Goal: Transaction & Acquisition: Purchase product/service

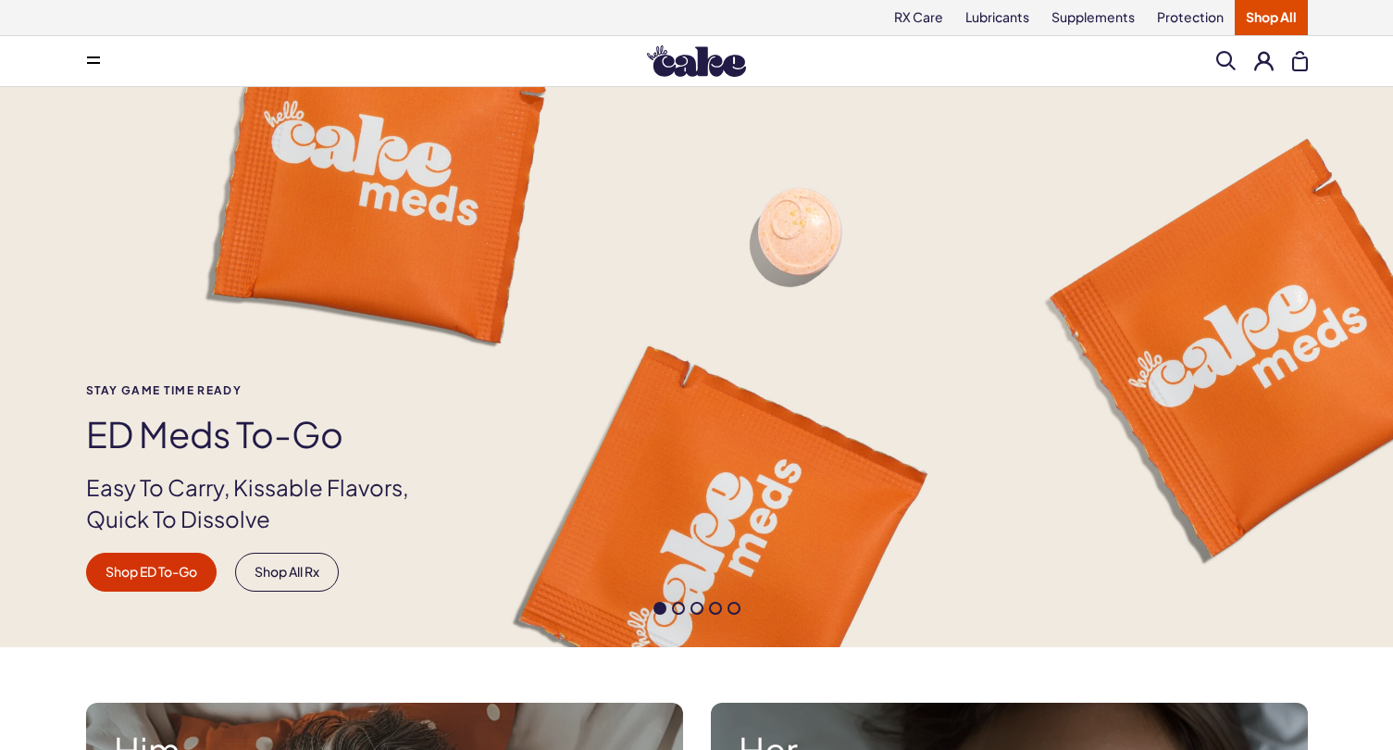
click at [1218, 60] on span at bounding box center [1226, 60] width 19 height 19
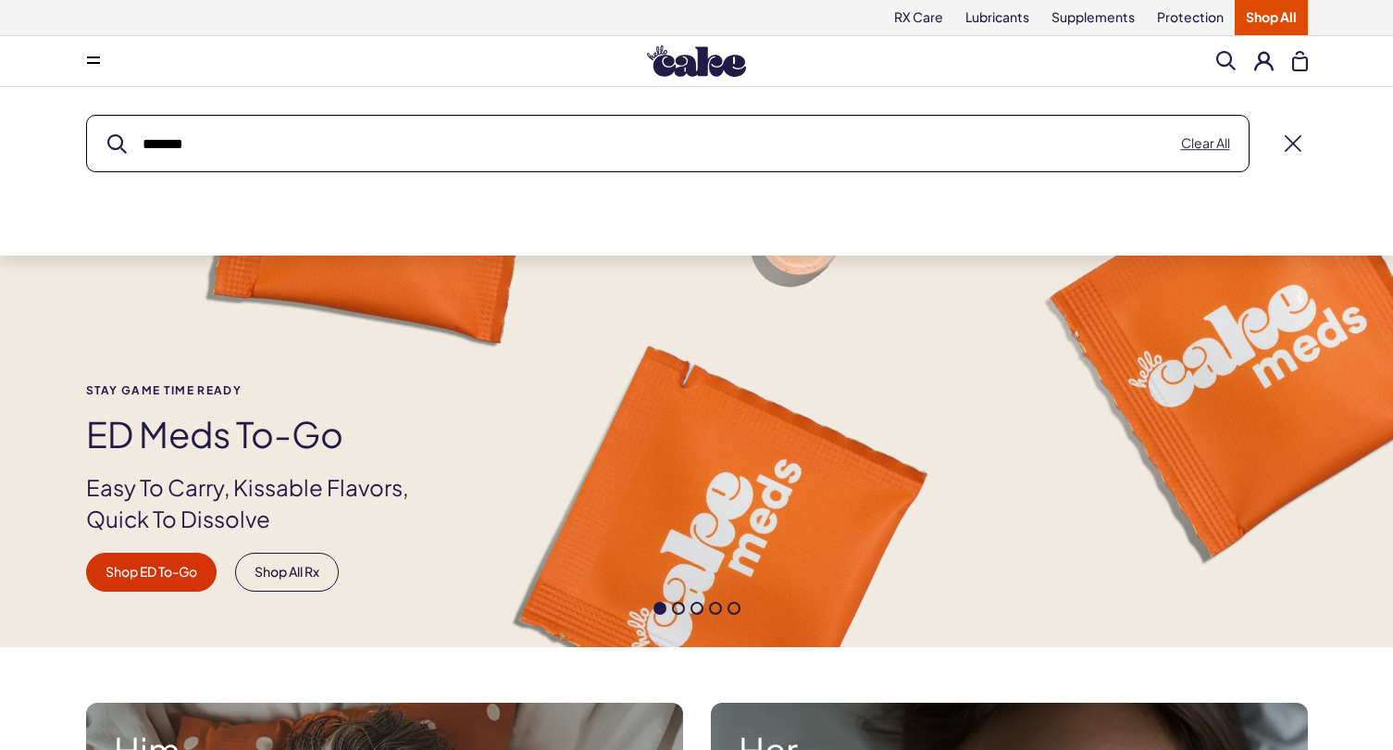
type input "*******"
click at [117, 144] on button "submit" at bounding box center [116, 143] width 19 height 19
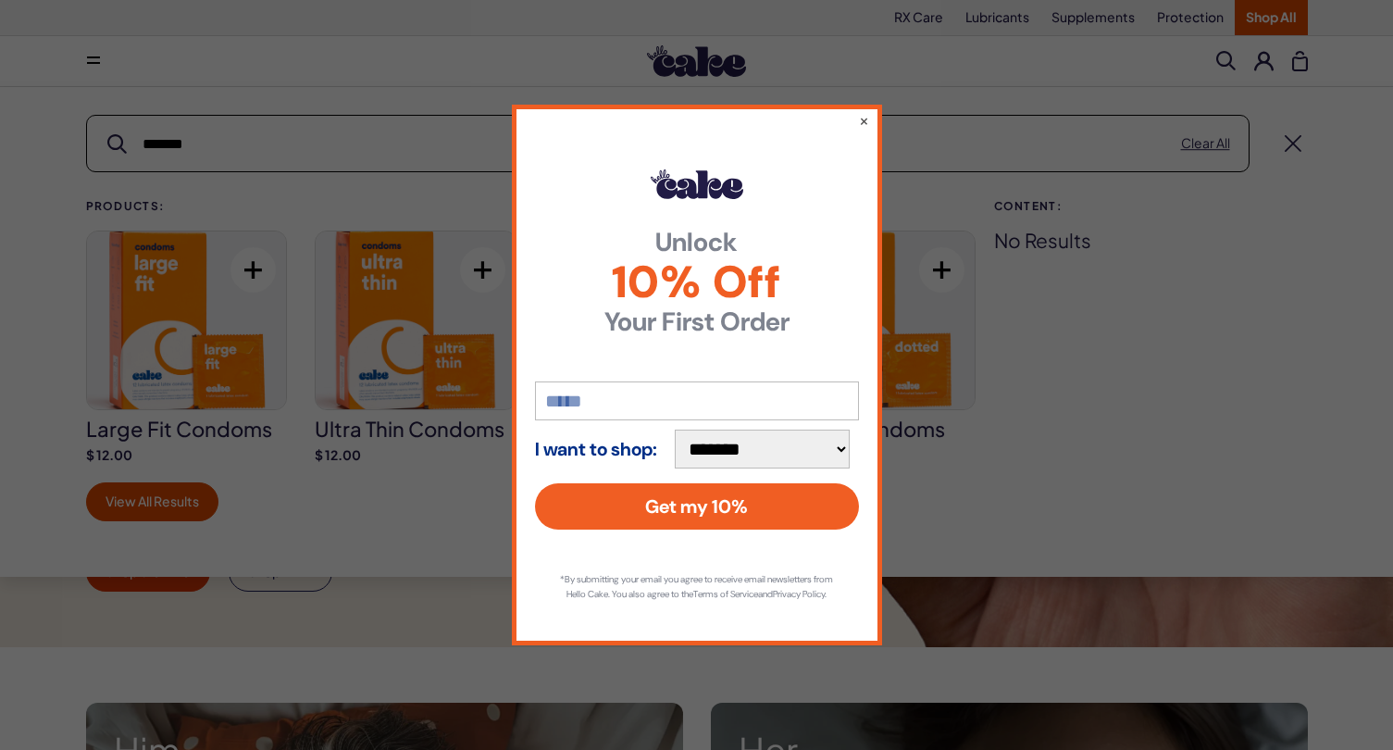
click at [690, 404] on input "email" at bounding box center [697, 400] width 324 height 39
type input "**********"
select select "**********"
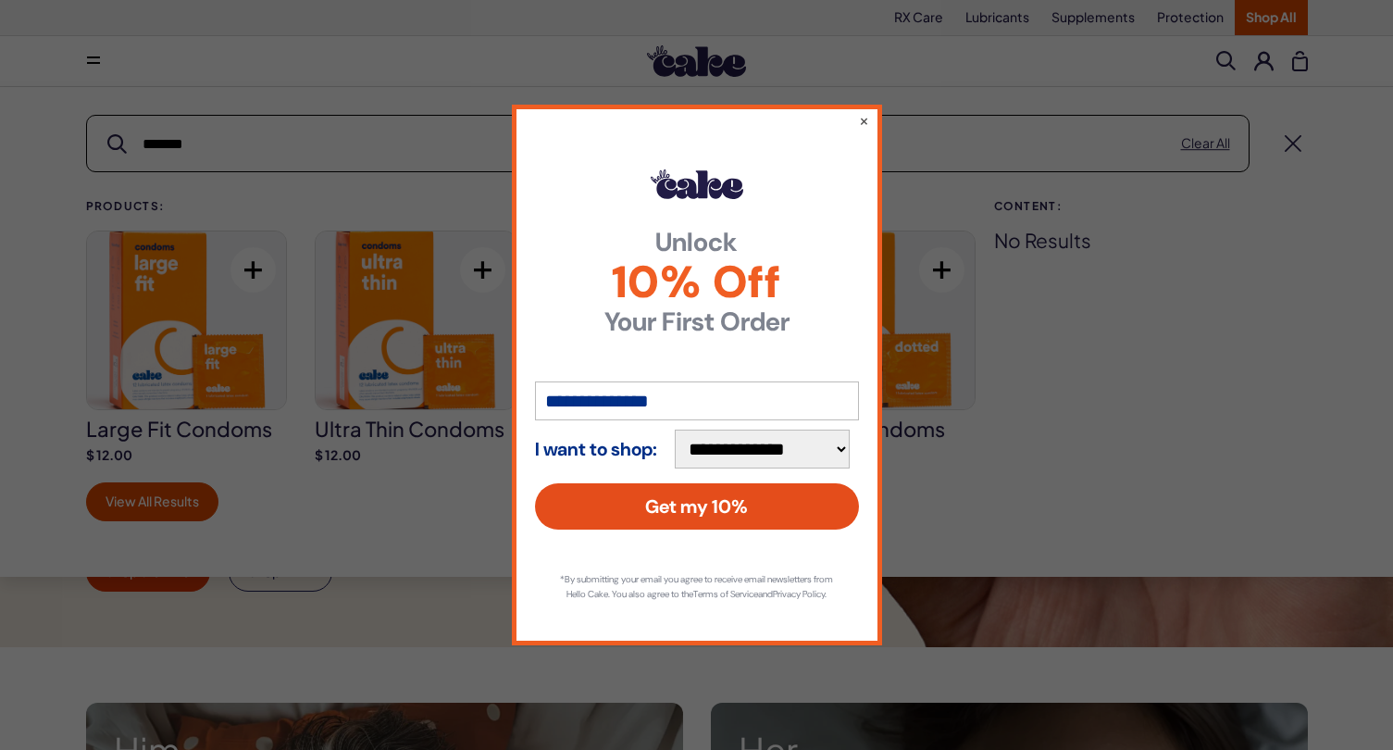
click at [713, 499] on button "Get my 10%" at bounding box center [697, 506] width 324 height 46
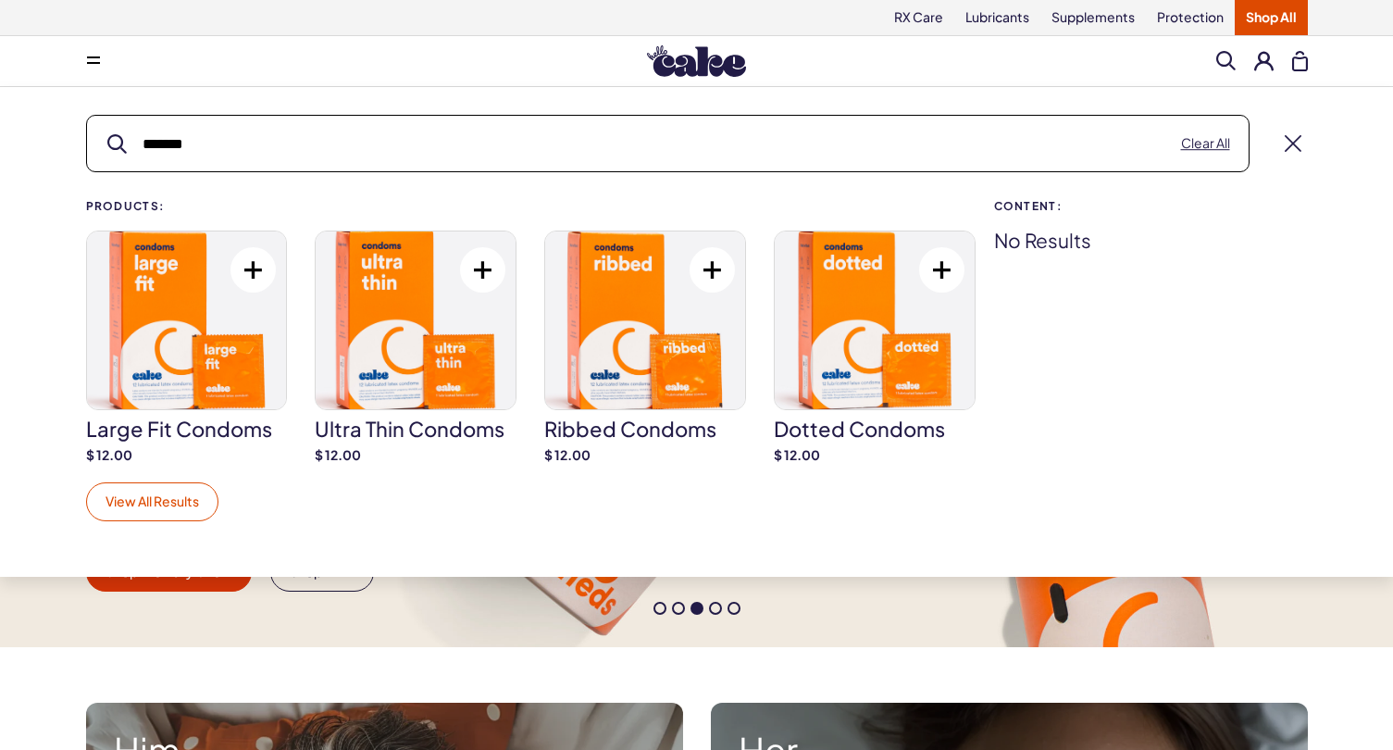
click at [189, 507] on link "View All Results" at bounding box center [152, 501] width 132 height 39
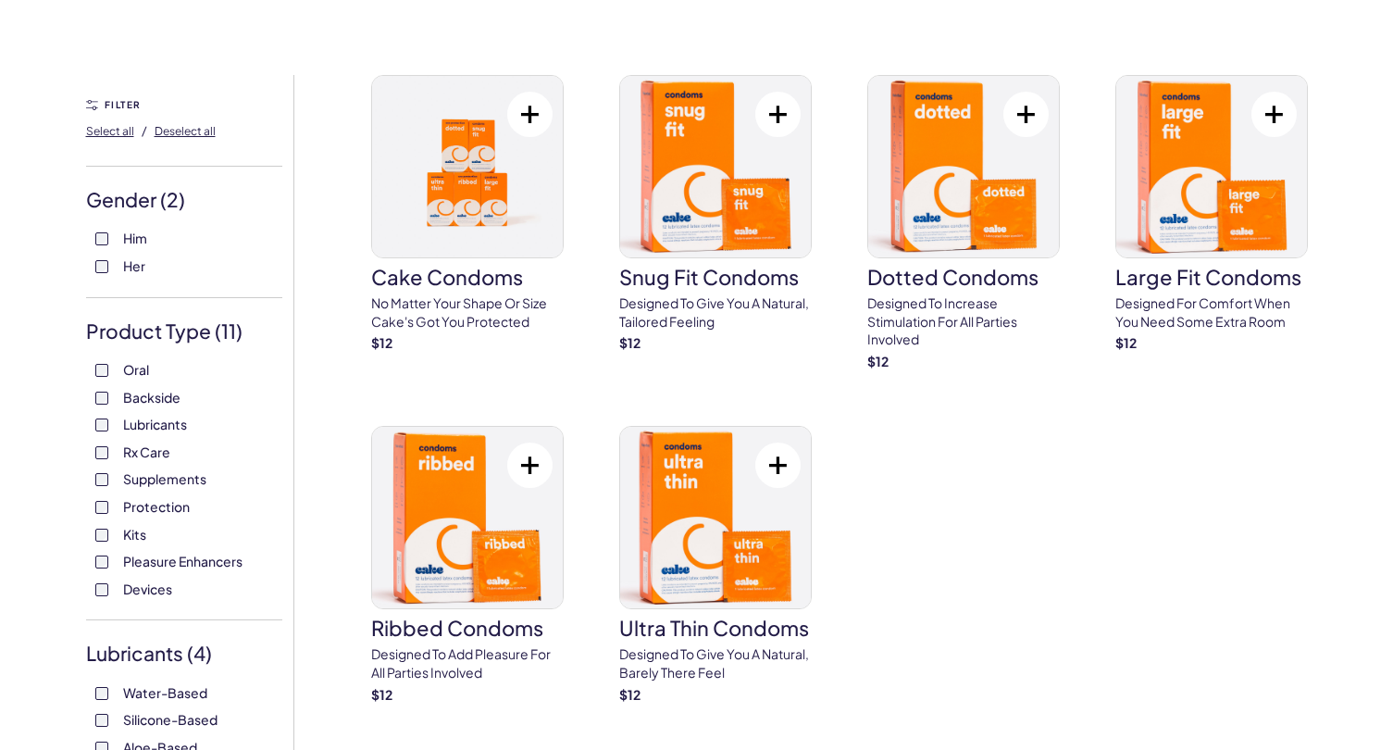
scroll to position [95, 0]
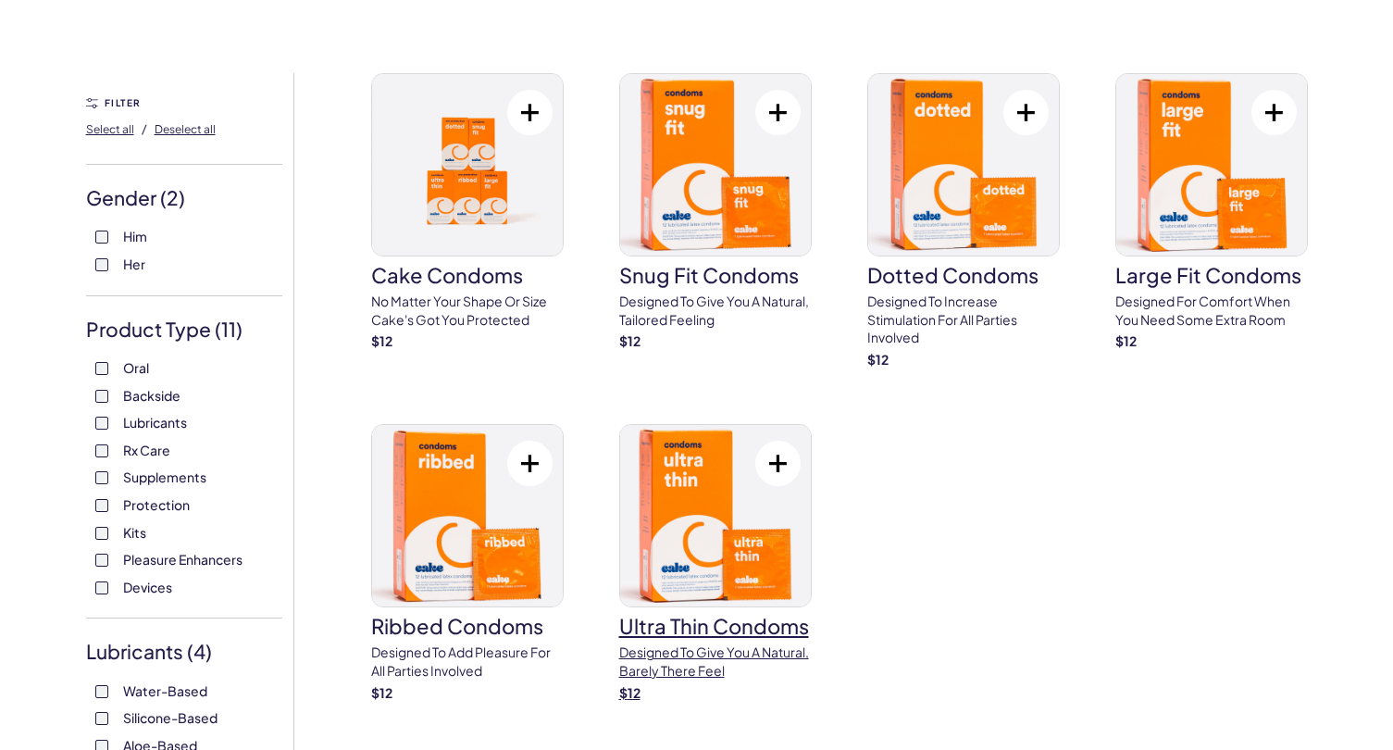
click at [764, 551] on img at bounding box center [715, 515] width 191 height 181
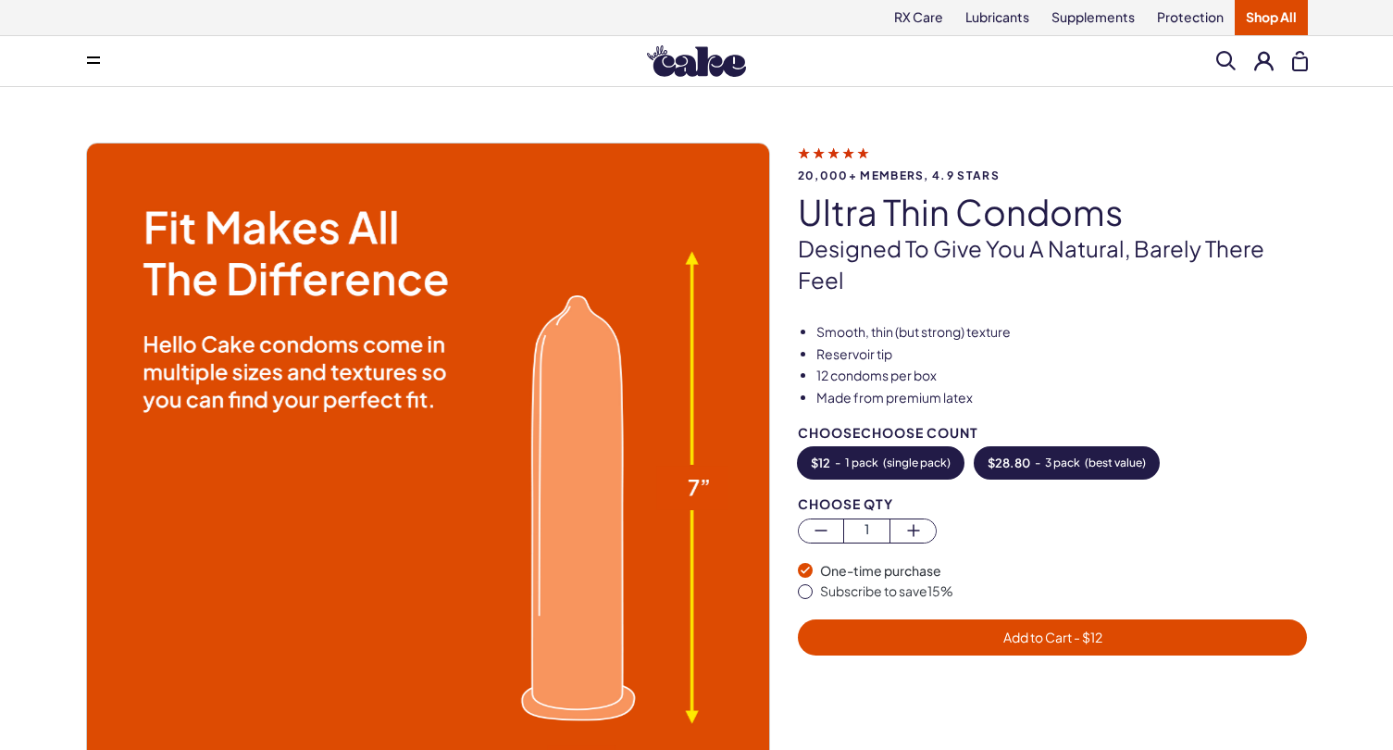
click at [1027, 465] on span "$ 28.80" at bounding box center [1009, 462] width 43 height 13
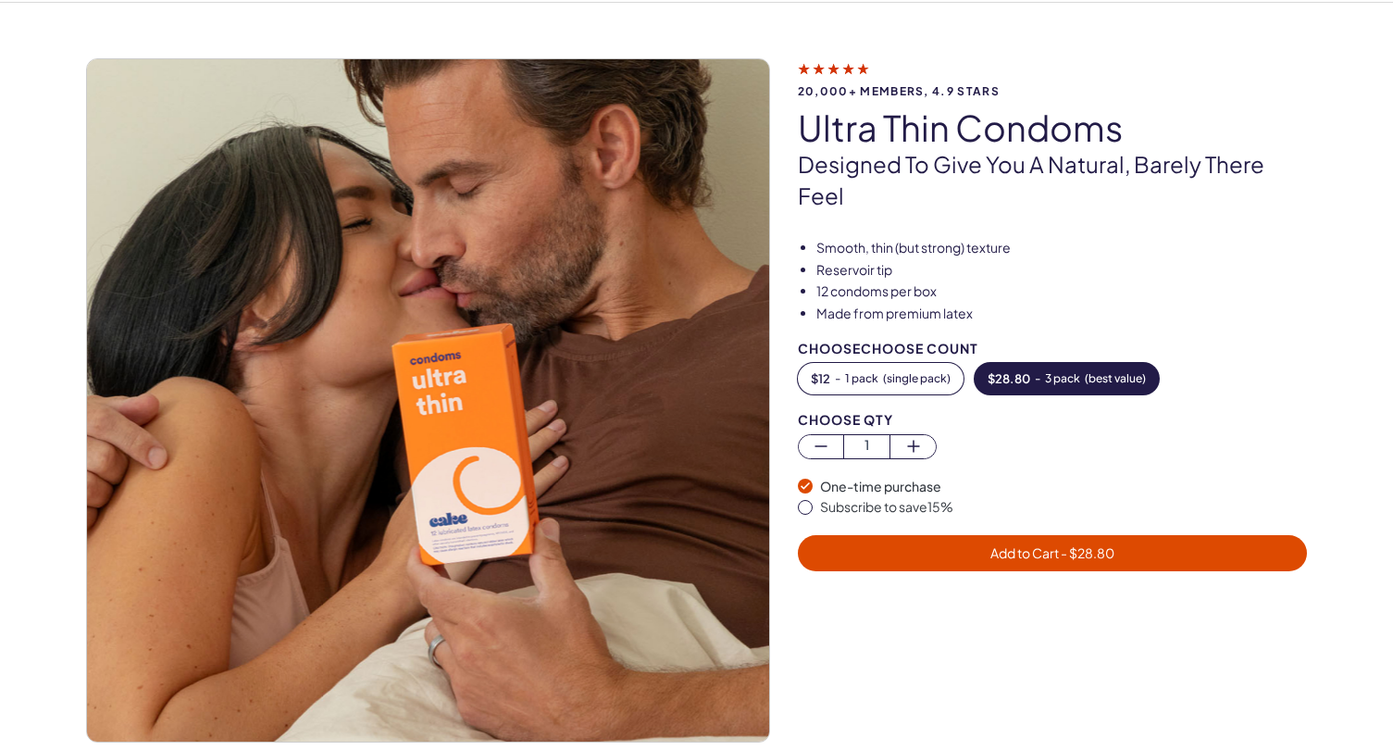
scroll to position [99, 0]
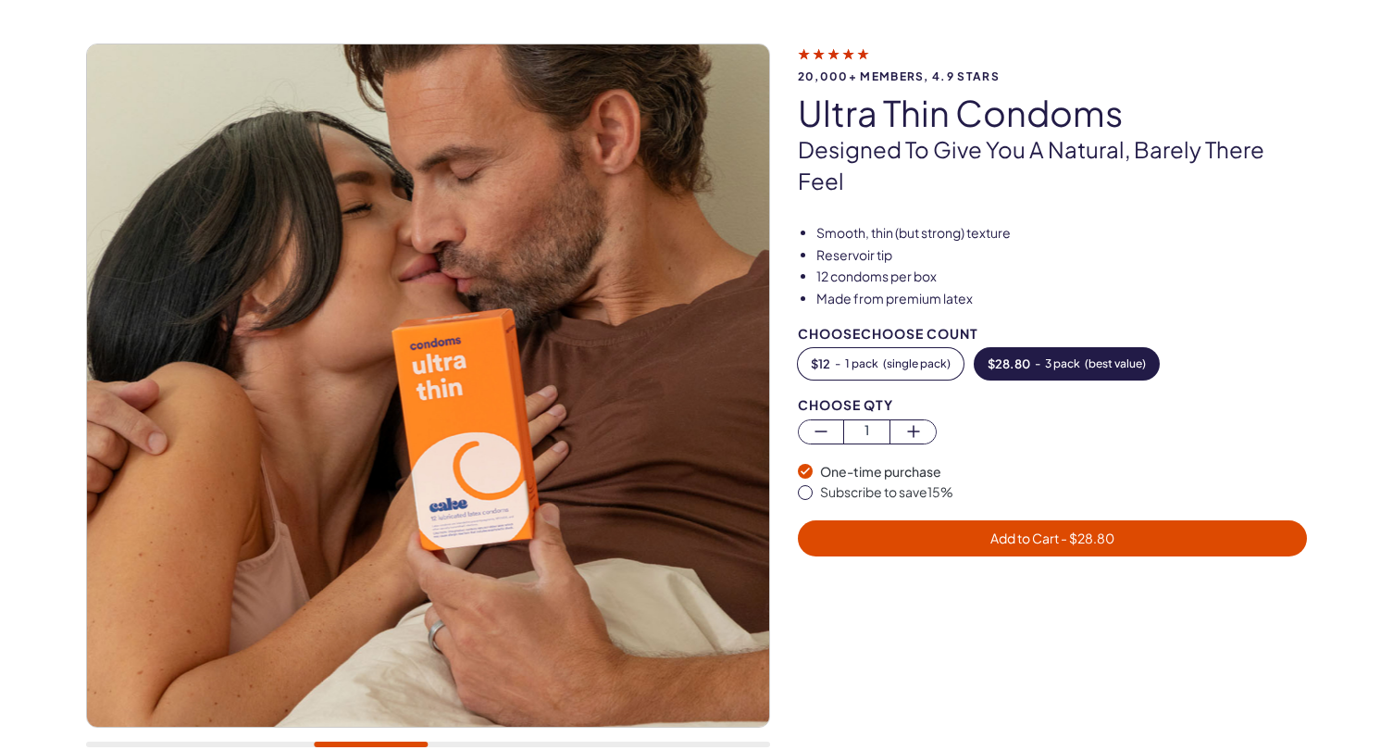
click at [997, 537] on span "Add to Cart - $ 28.80" at bounding box center [1053, 538] width 124 height 17
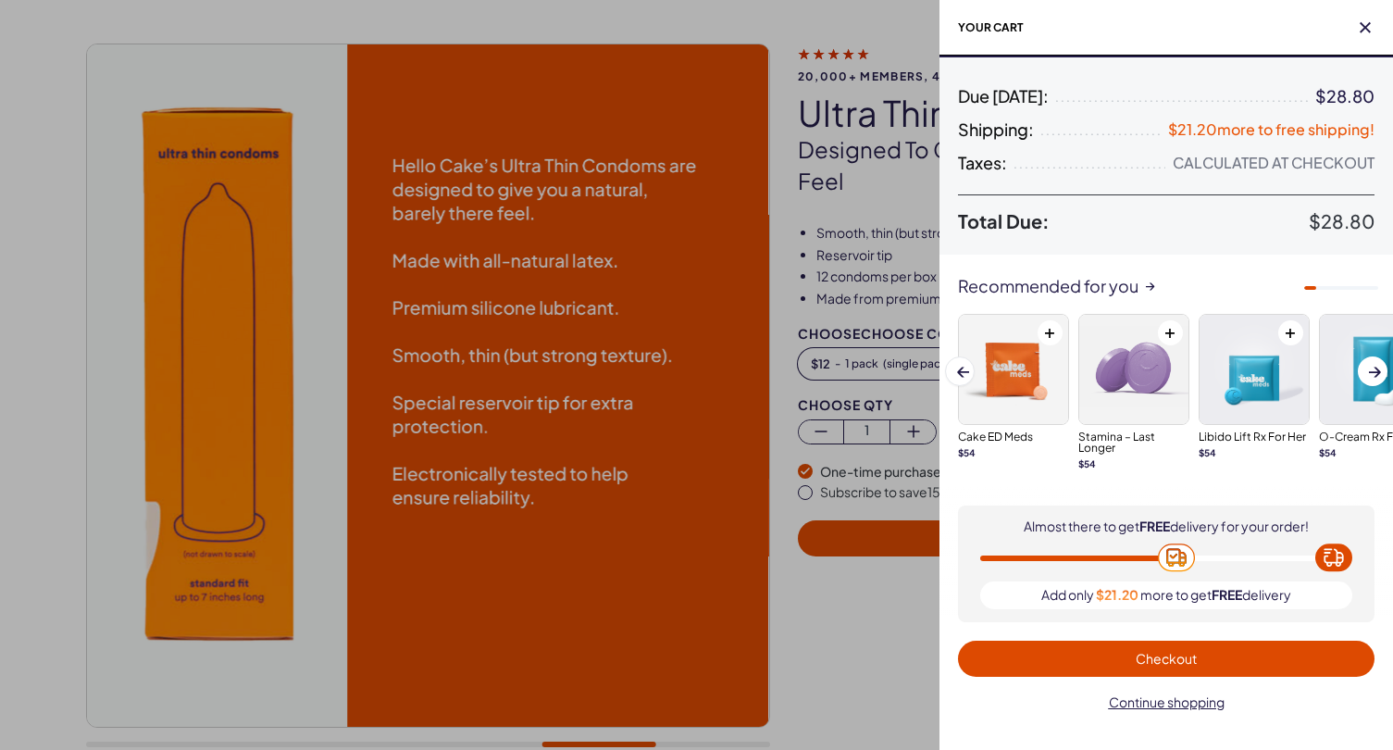
scroll to position [147, 0]
click at [885, 619] on div at bounding box center [696, 375] width 1393 height 750
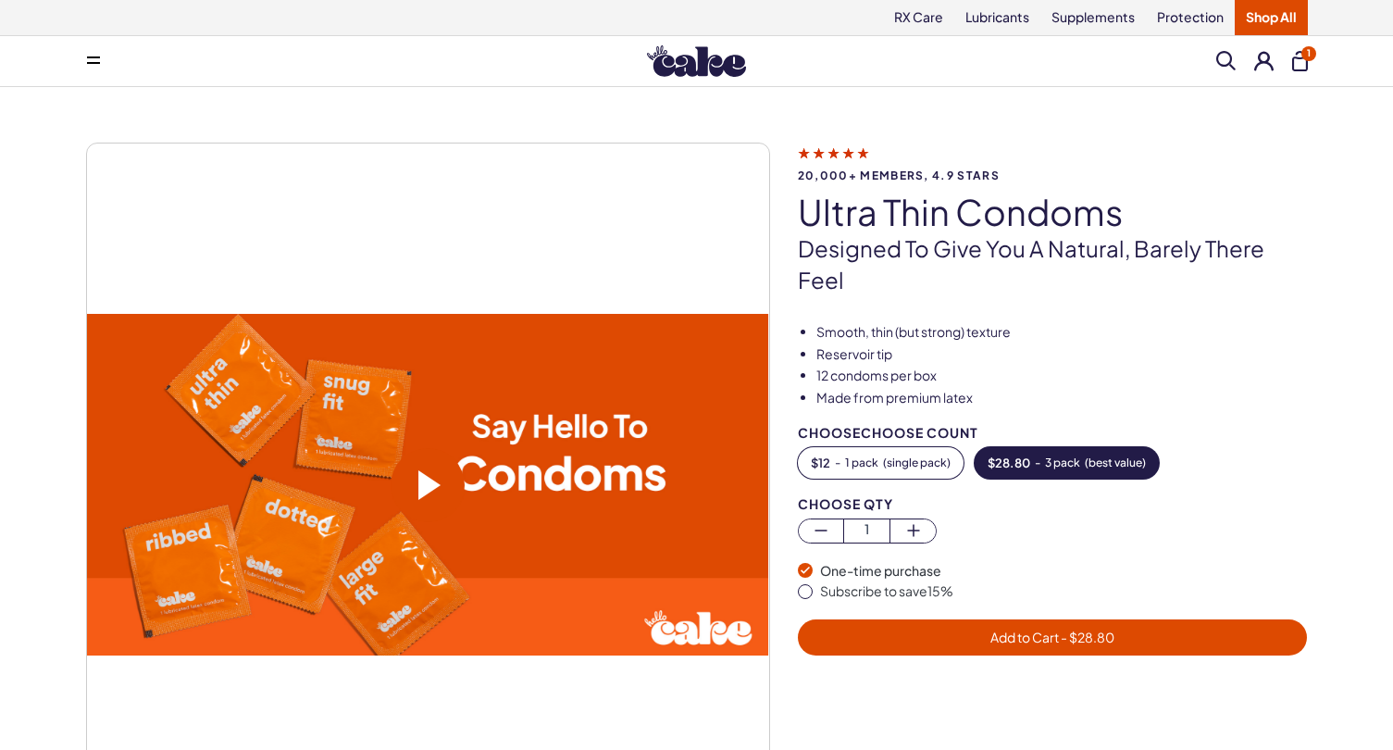
scroll to position [0, 0]
click at [1118, 19] on link "Supplements" at bounding box center [1094, 17] width 106 height 35
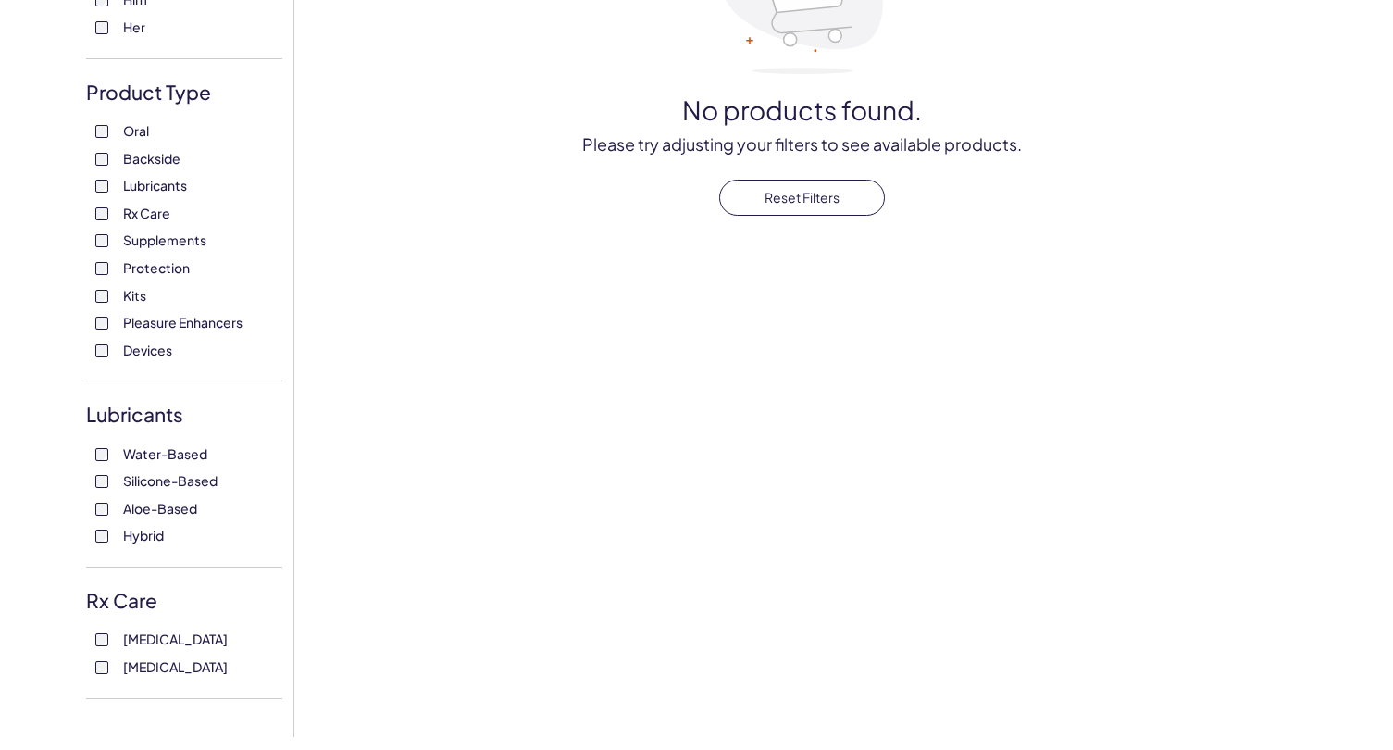
scroll to position [344, 0]
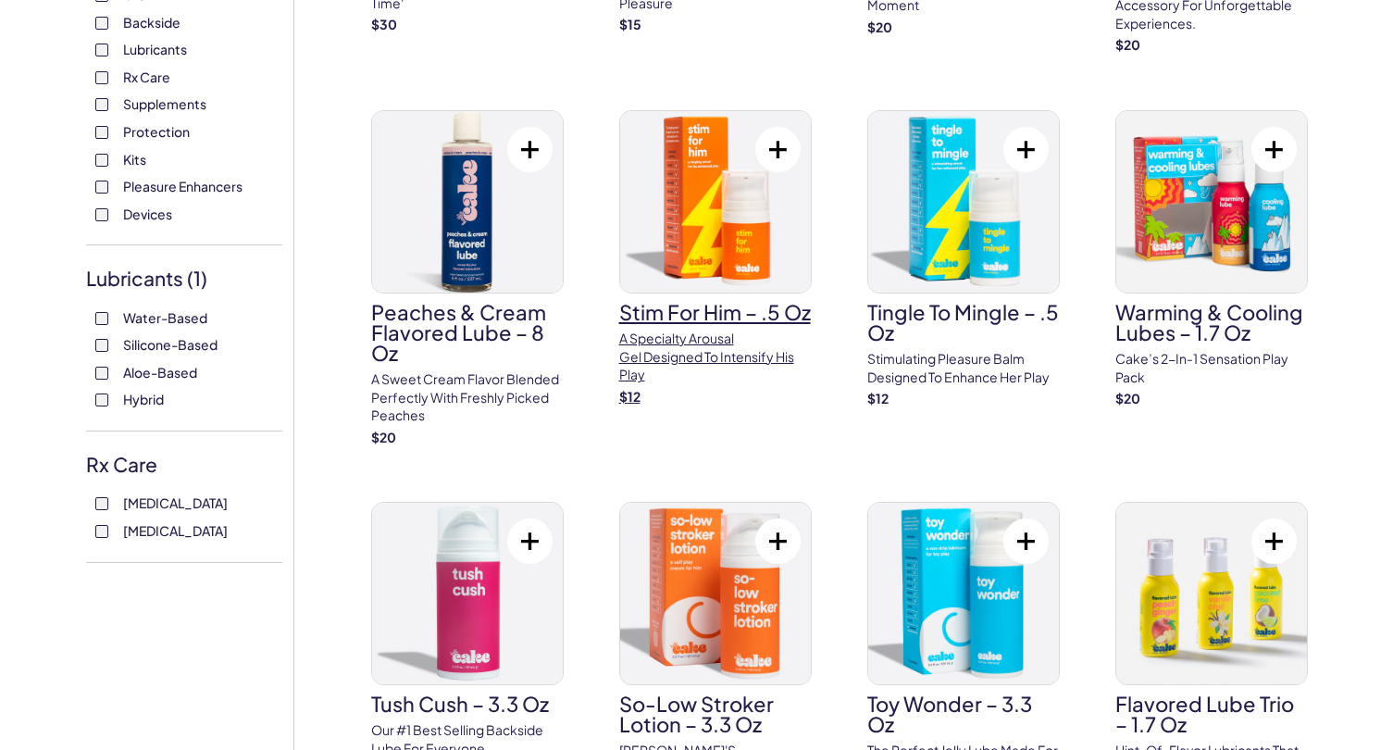
scroll to position [57, 0]
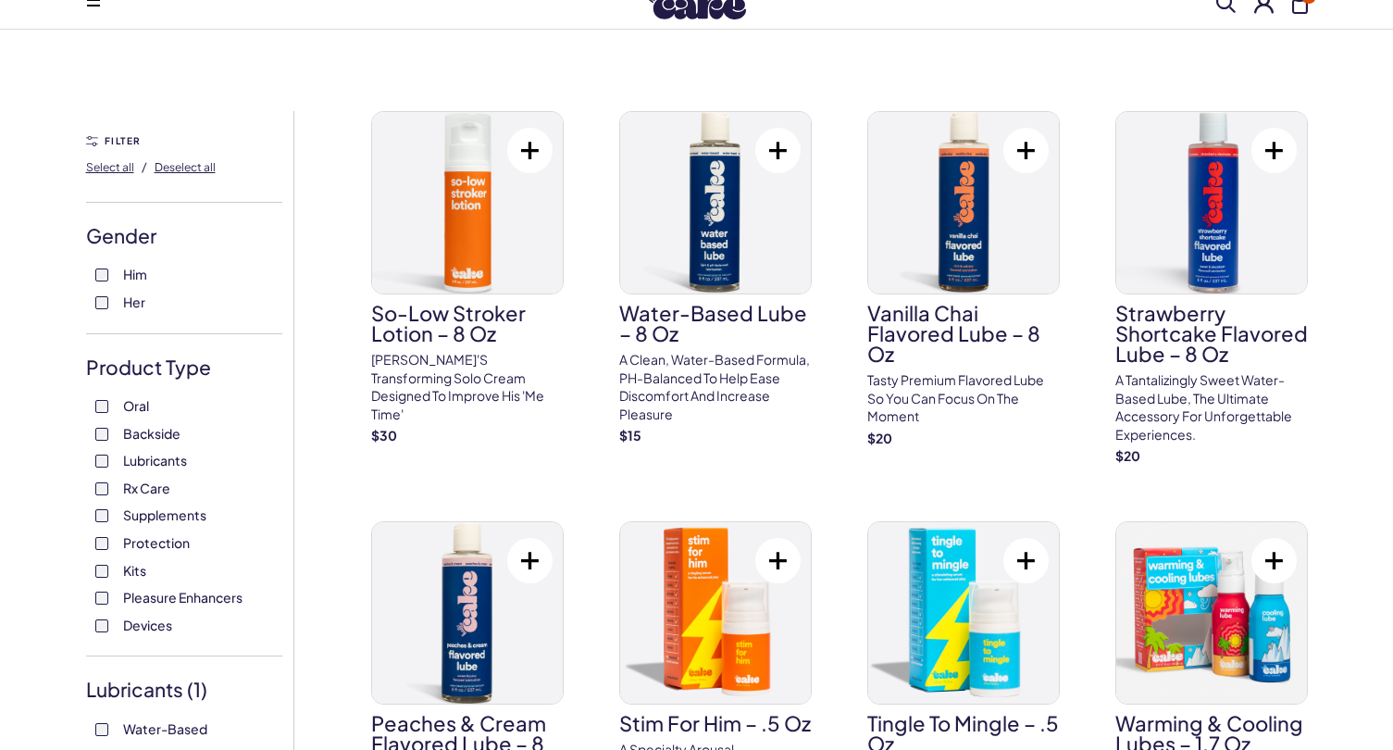
click at [776, 155] on button at bounding box center [778, 150] width 45 height 45
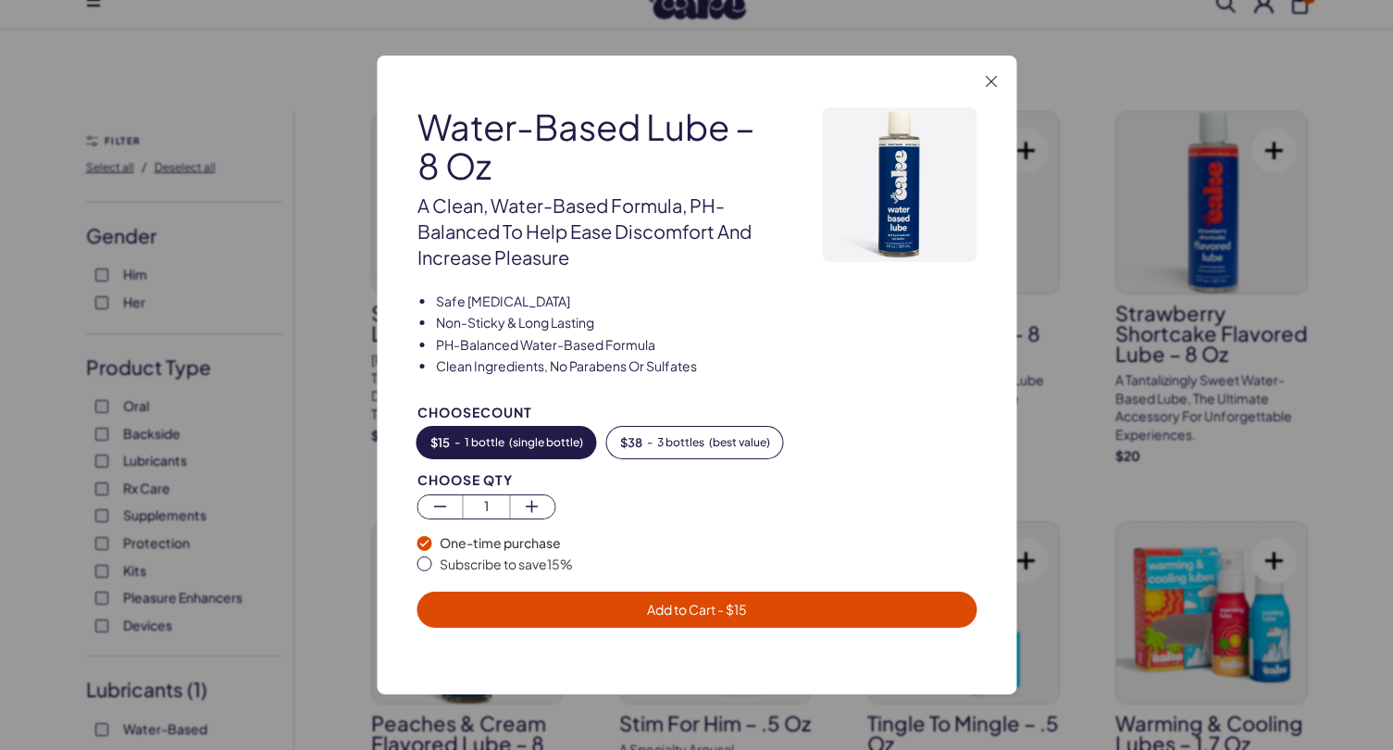
click at [643, 604] on span "Add to Cart - $ 15" at bounding box center [697, 609] width 538 height 21
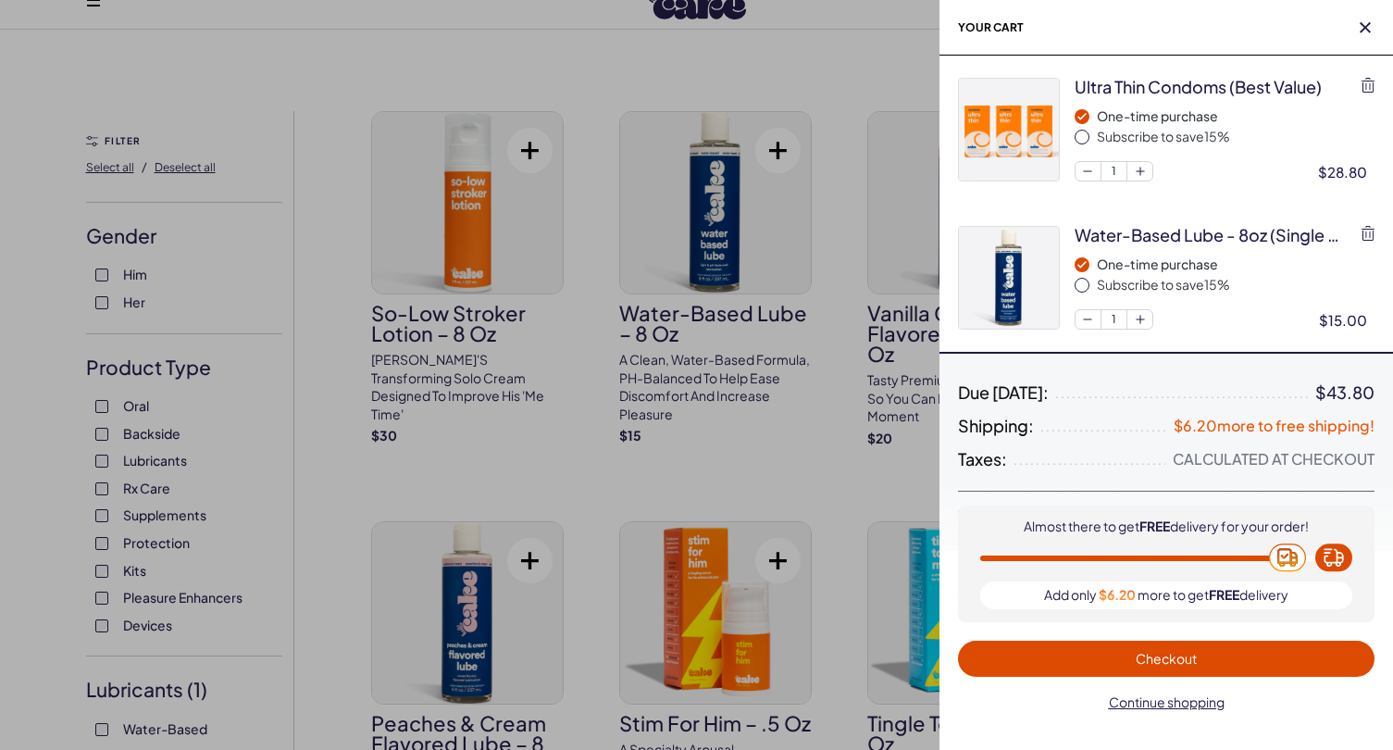
scroll to position [0, 0]
click at [426, 464] on div at bounding box center [696, 375] width 1393 height 750
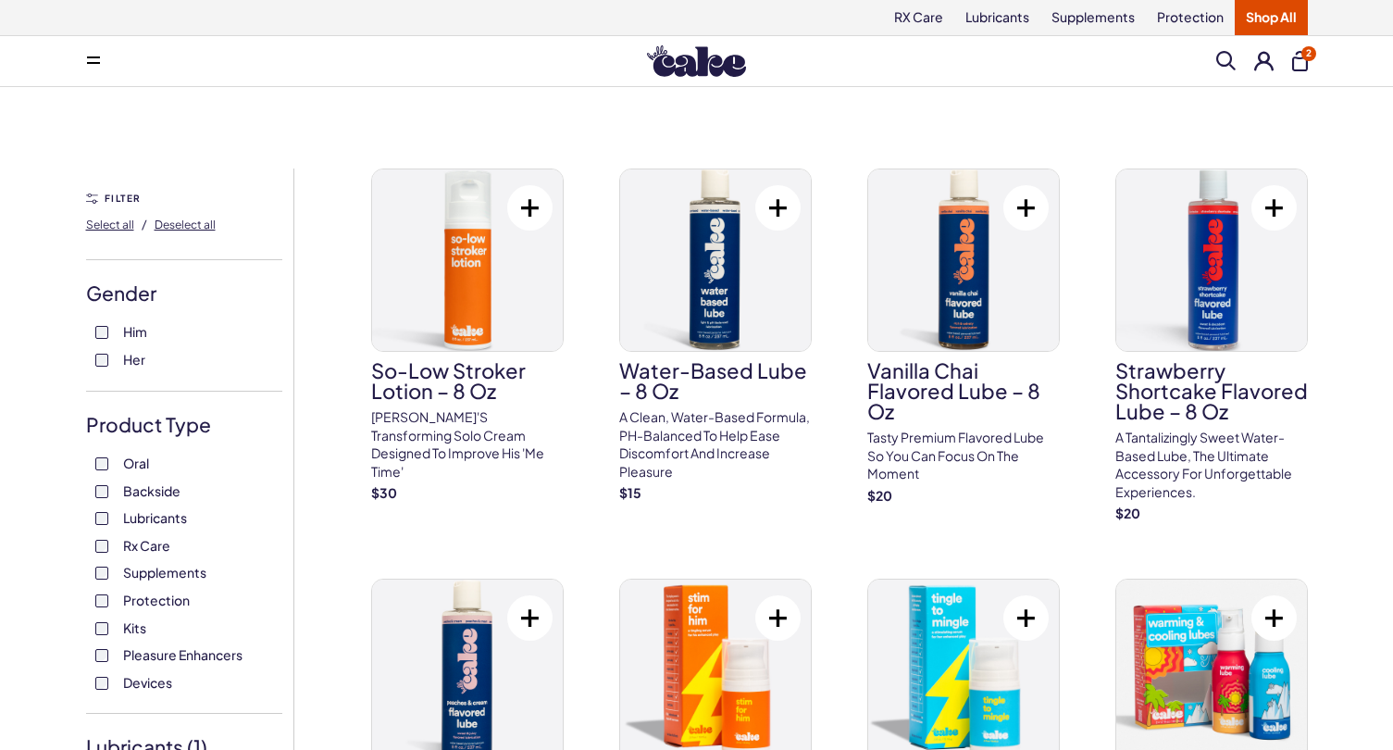
click at [667, 76] on img at bounding box center [696, 60] width 99 height 31
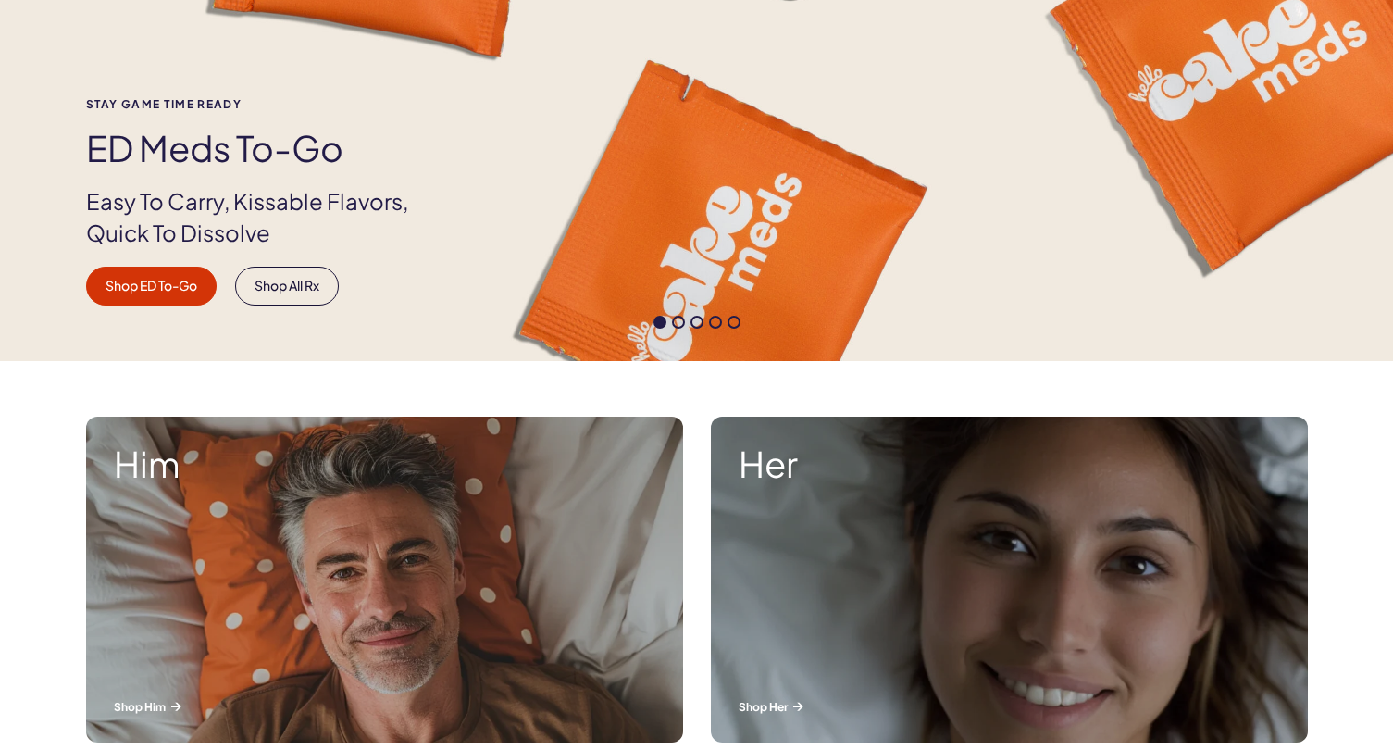
scroll to position [681, 0]
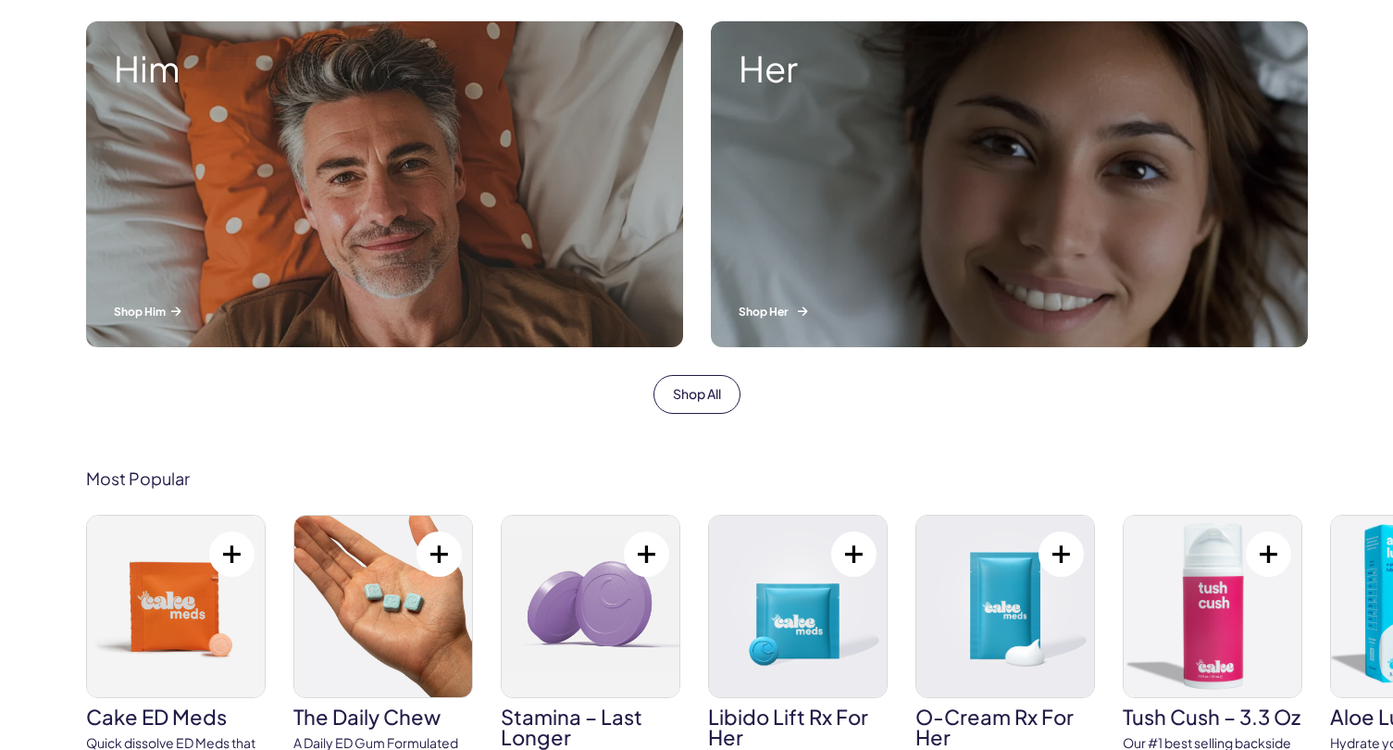
click at [788, 186] on div "Her Shop Her" at bounding box center [1009, 184] width 597 height 326
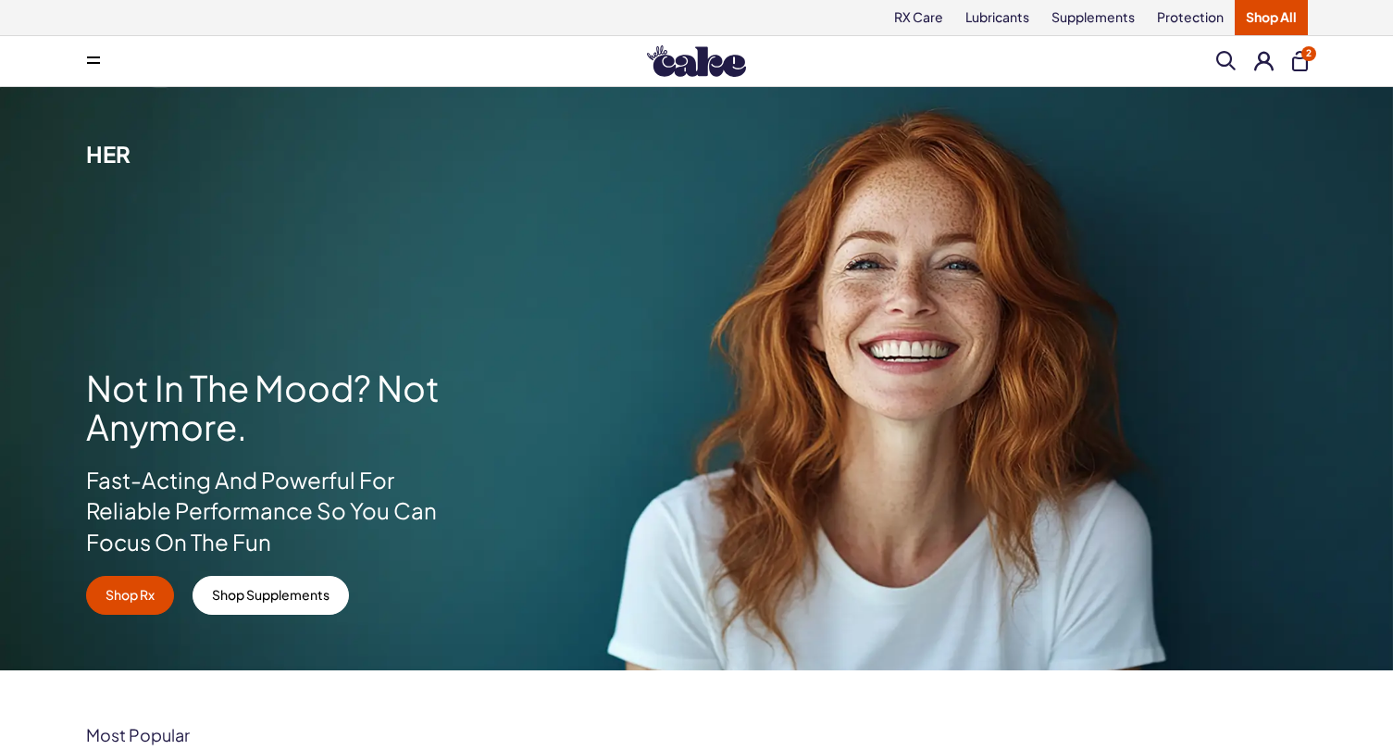
click at [1218, 59] on span at bounding box center [1226, 60] width 19 height 19
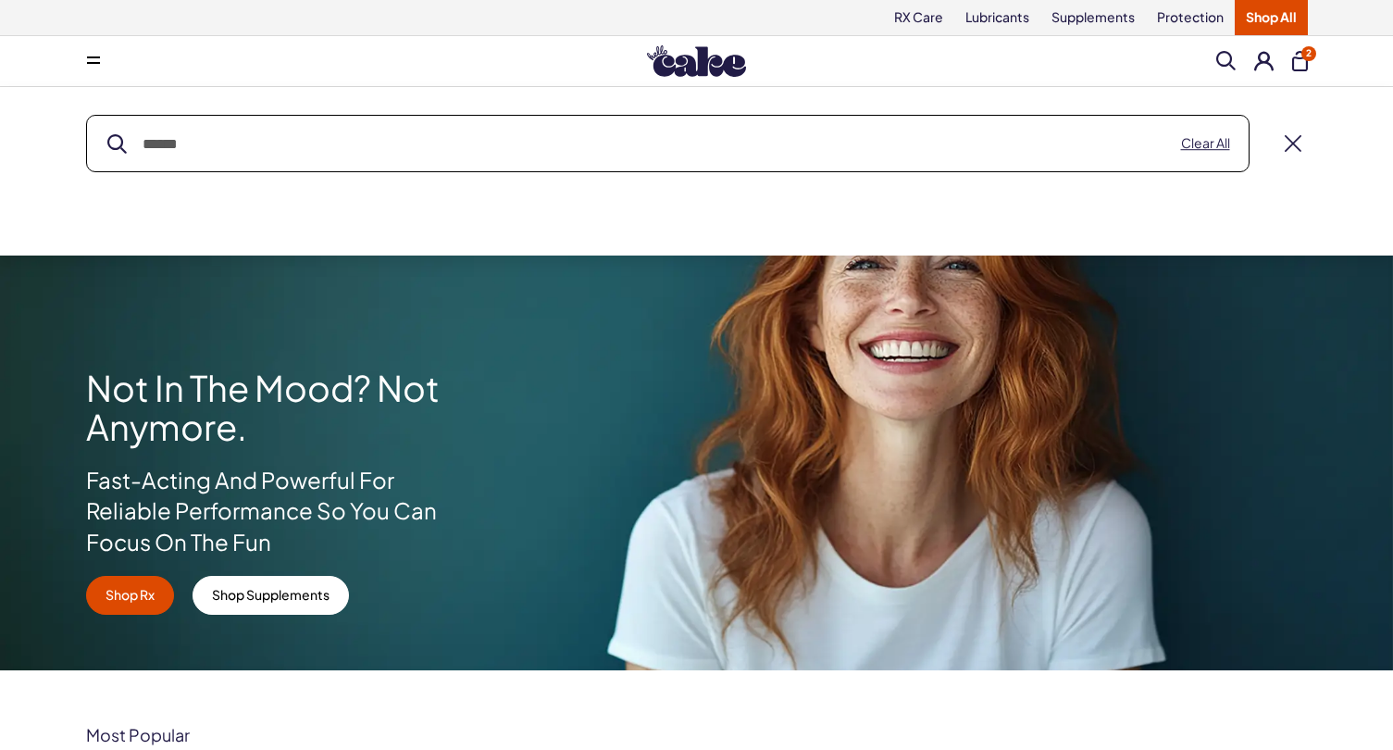
click at [623, 150] on input "text" at bounding box center [668, 144] width 1162 height 56
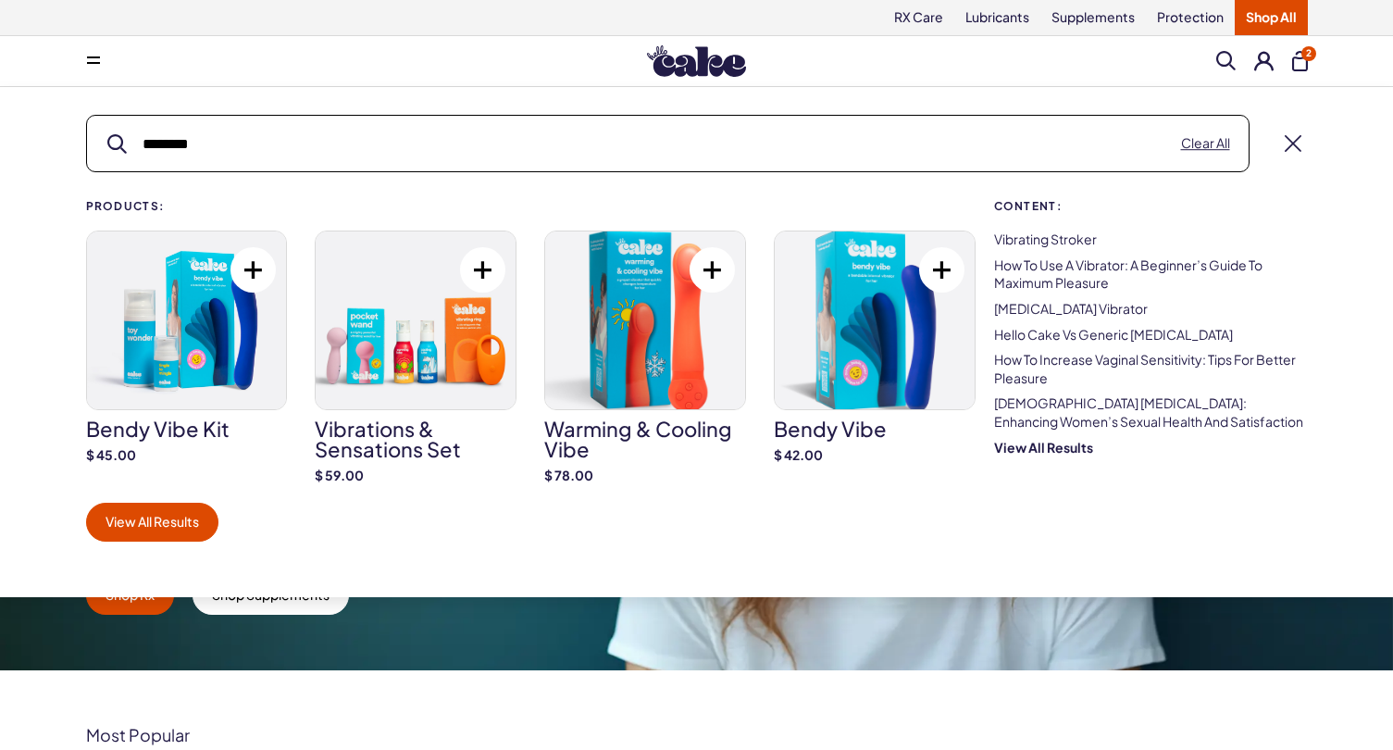
click at [117, 144] on button "submit" at bounding box center [116, 143] width 19 height 19
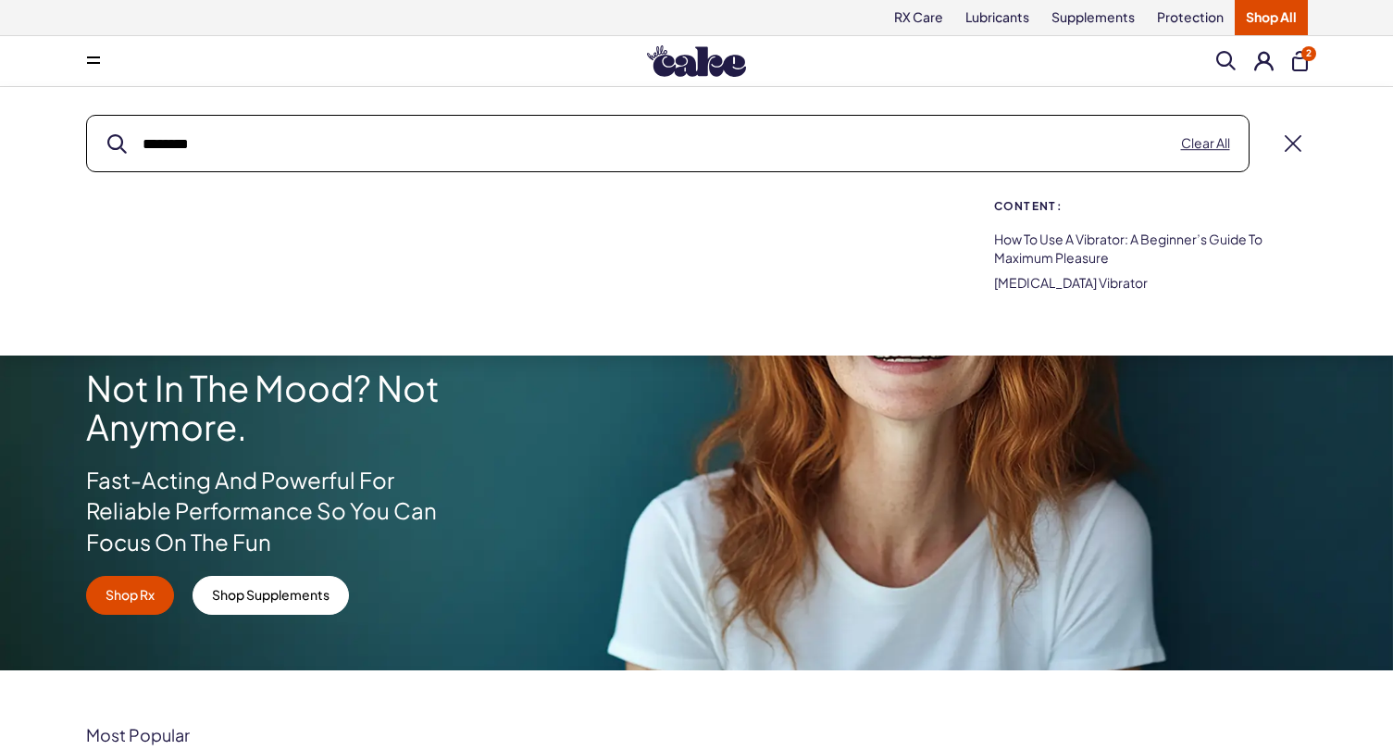
click at [715, 168] on input "********" at bounding box center [668, 144] width 1162 height 56
type input "******"
click at [92, 63] on span at bounding box center [93, 60] width 13 height 9
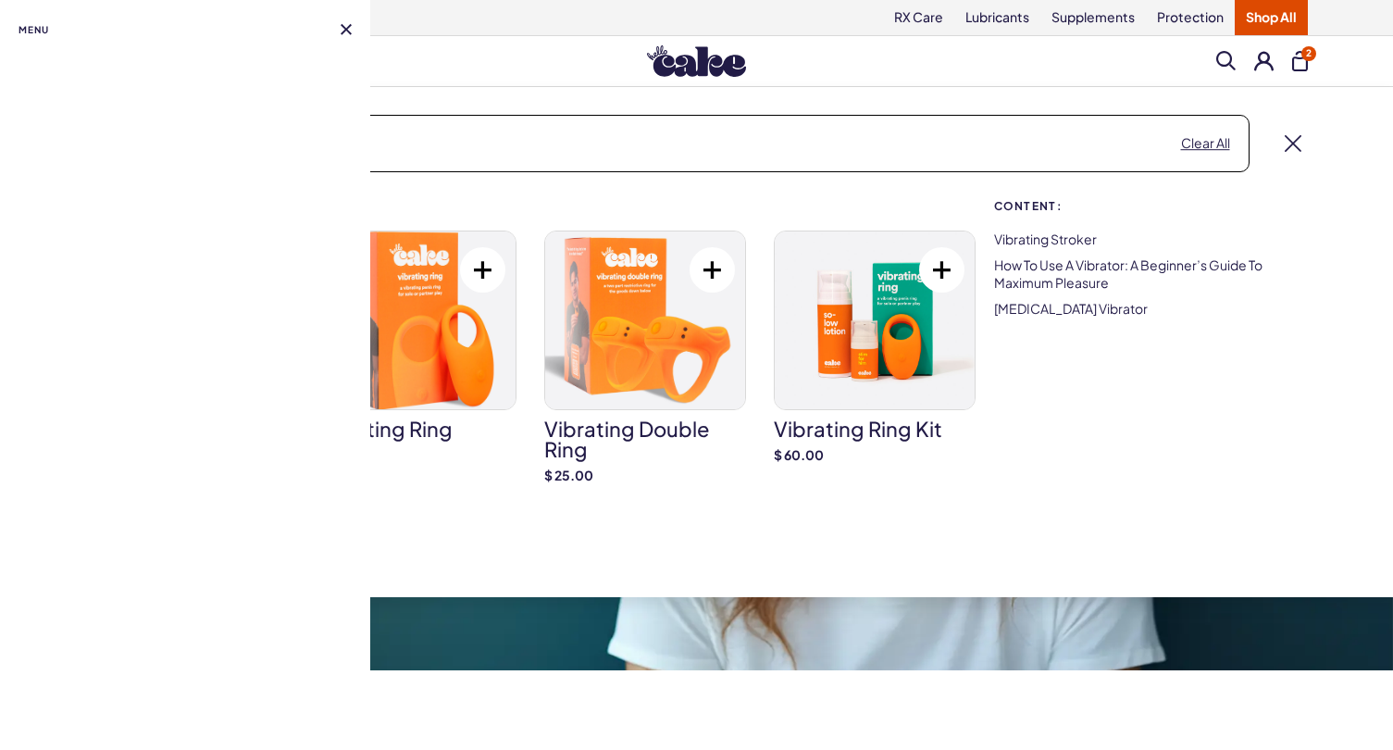
click at [1281, 156] on div "****** Clear All" at bounding box center [697, 143] width 1222 height 57
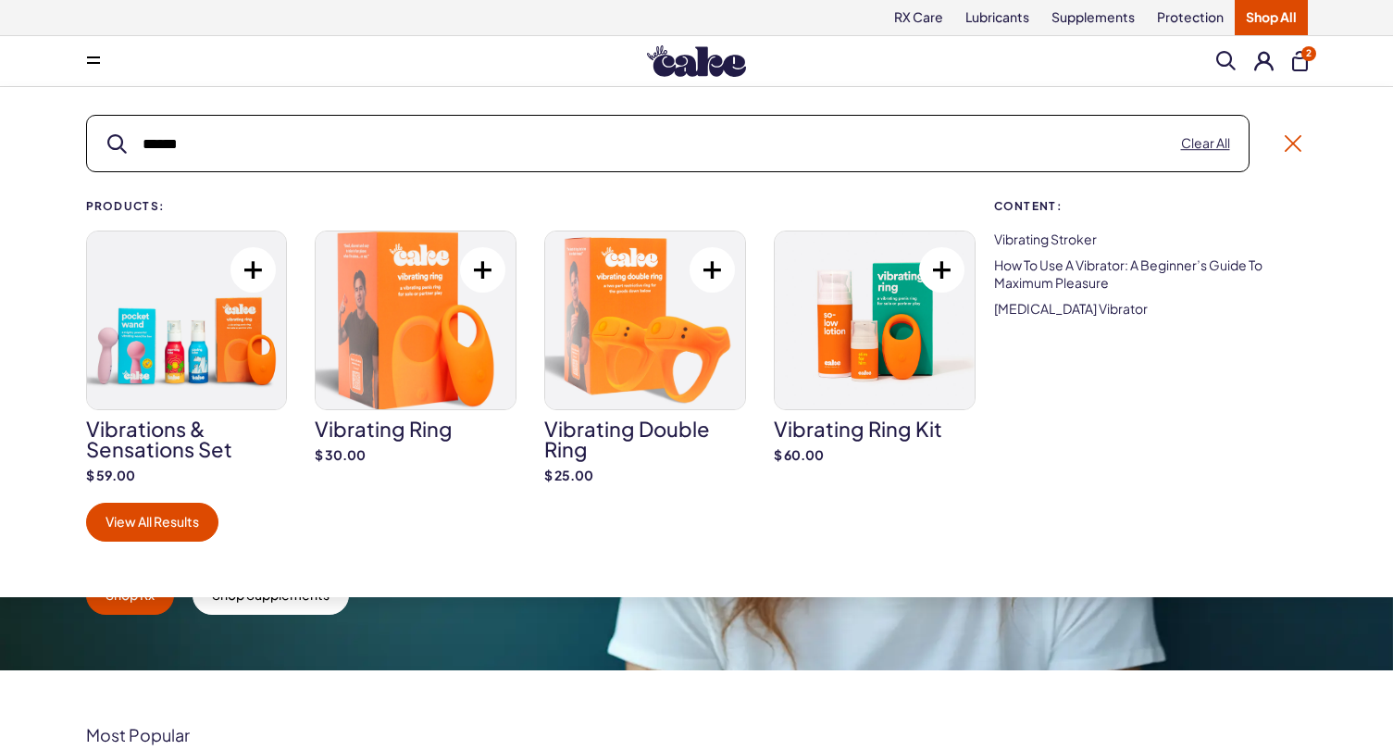
click at [1288, 139] on link at bounding box center [1293, 143] width 17 height 17
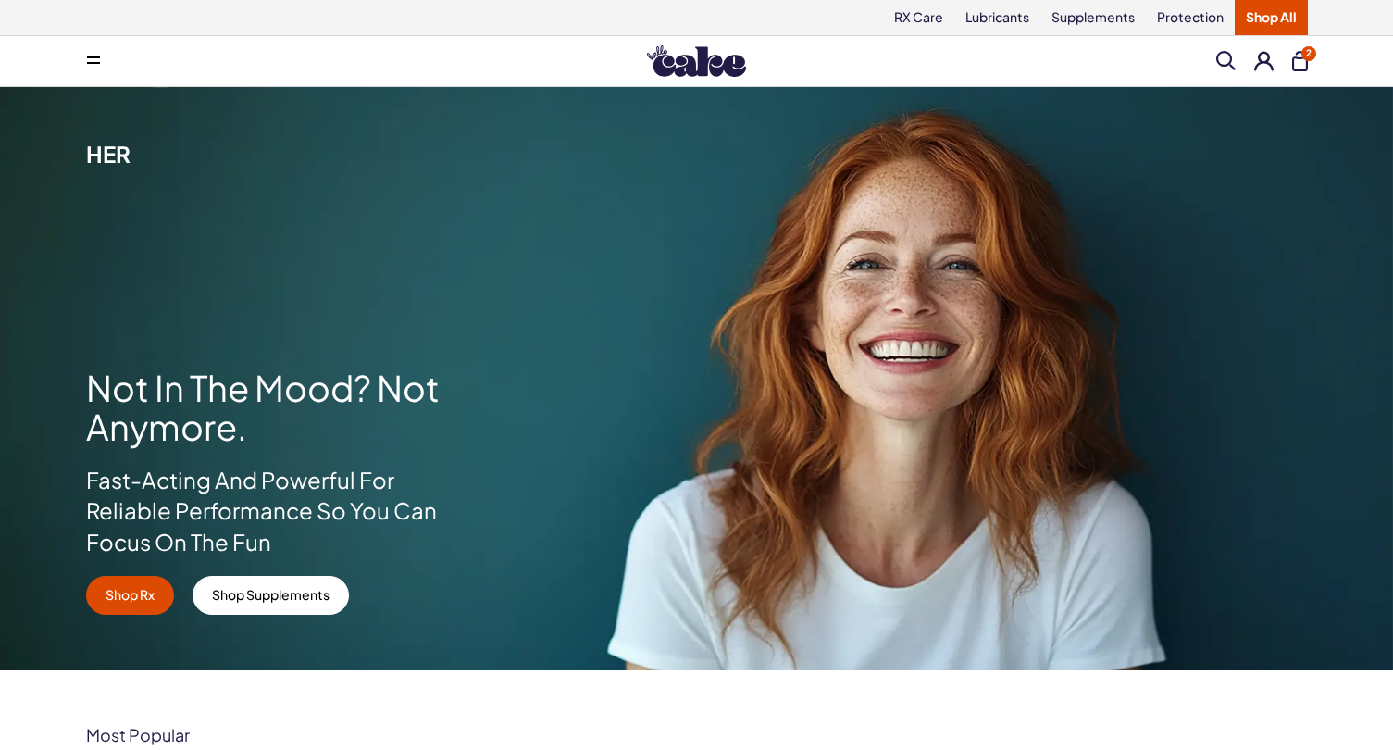
click at [100, 67] on button at bounding box center [93, 61] width 37 height 37
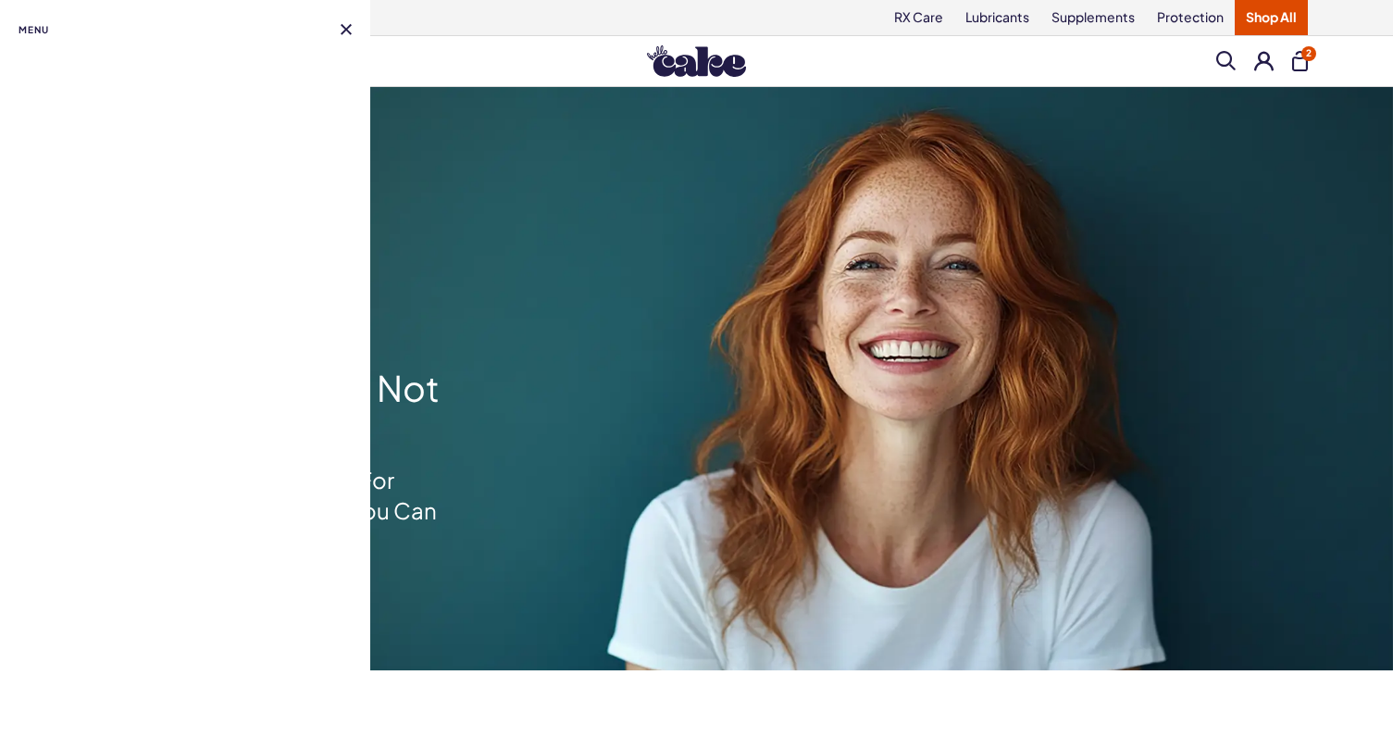
click at [351, 29] on button at bounding box center [346, 29] width 11 height 11
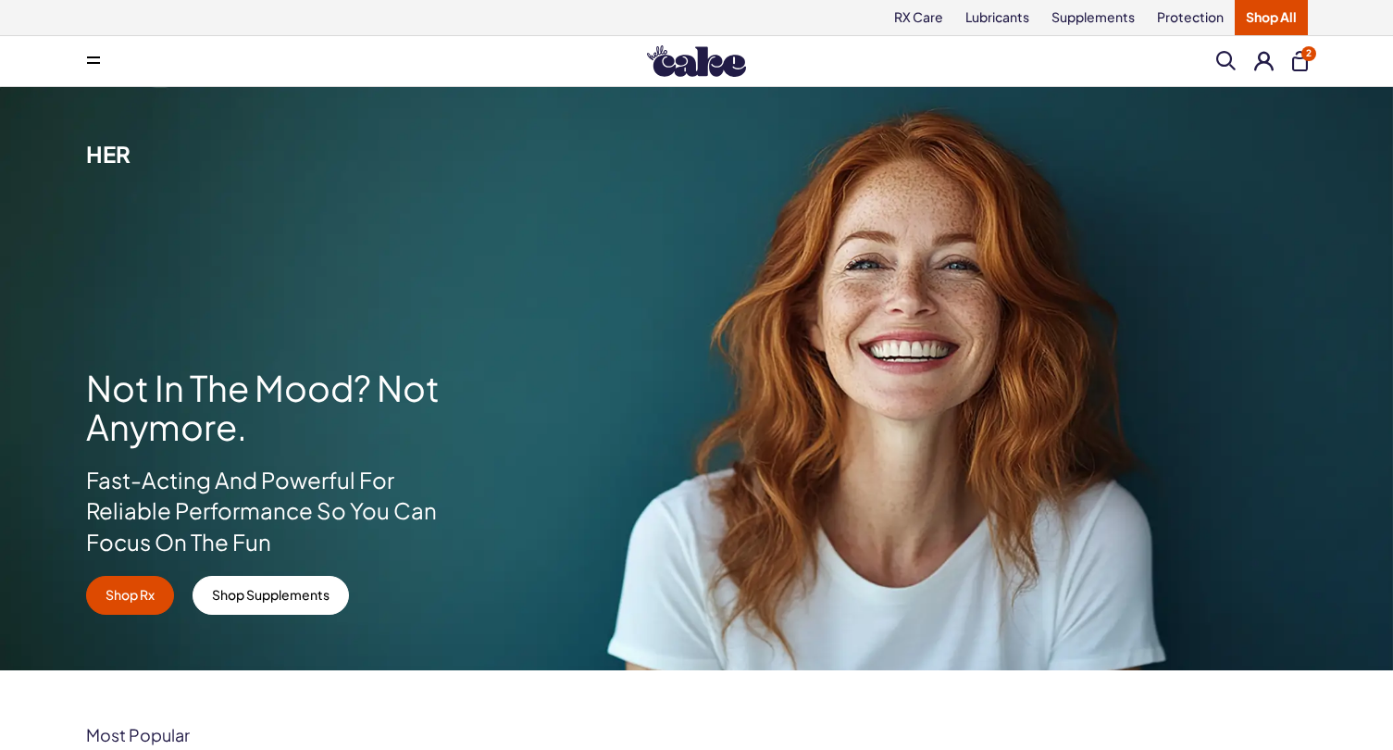
click at [676, 75] on img at bounding box center [696, 60] width 99 height 31
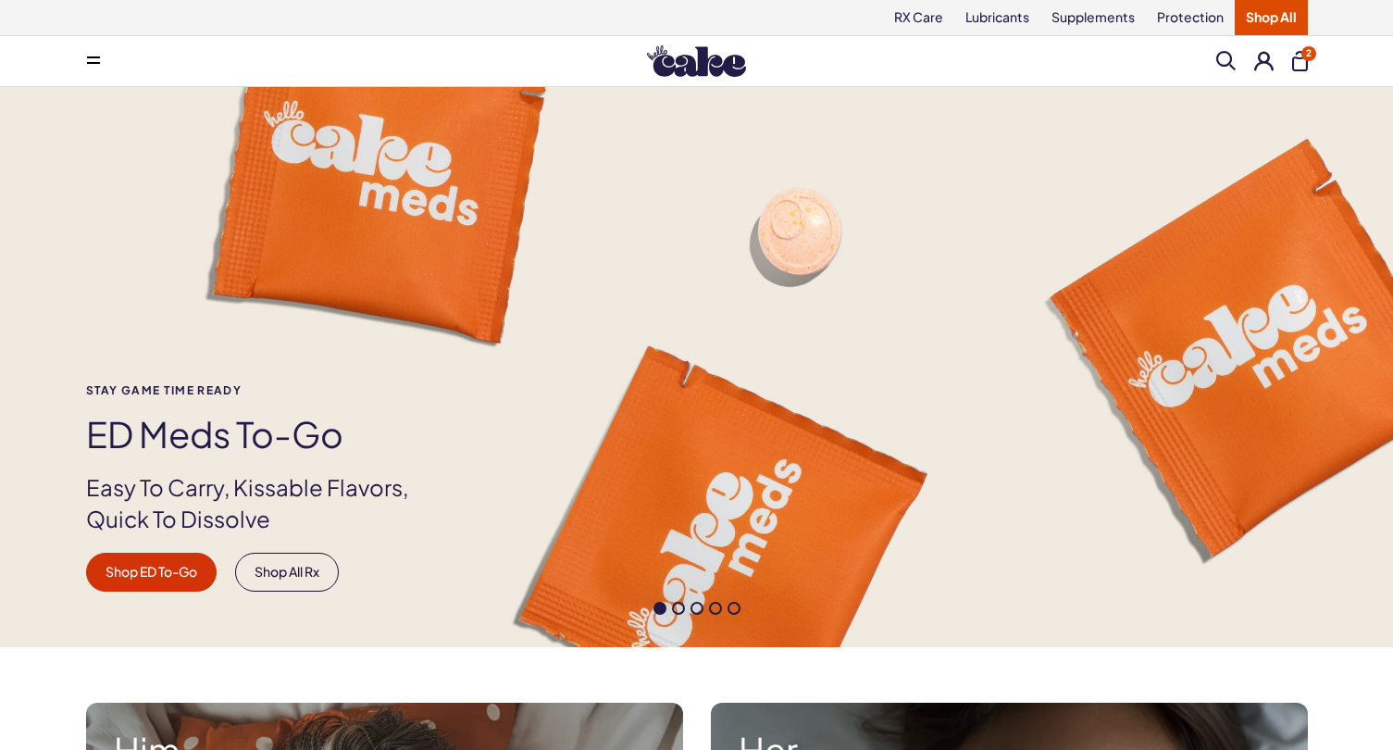
click at [1265, 19] on link "Shop All" at bounding box center [1271, 17] width 73 height 35
